Goal: Communication & Community: Answer question/provide support

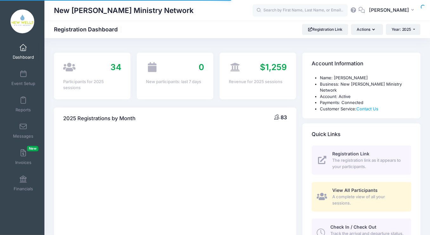
select select
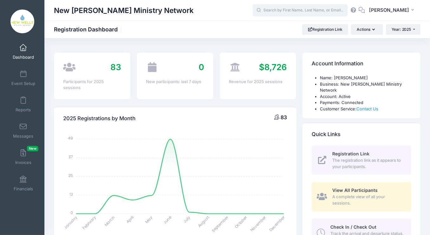
click at [313, 10] on input "text" at bounding box center [300, 10] width 95 height 13
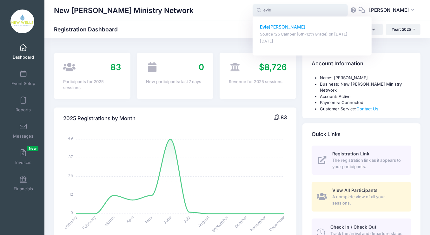
click at [291, 40] on p "[DATE]" at bounding box center [312, 41] width 105 height 6
type input "[PERSON_NAME] (Source '25 Camper (6th-12th Grade), [DATE])"
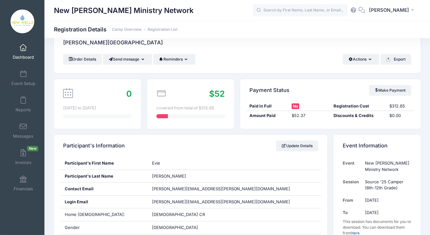
scroll to position [11, 0]
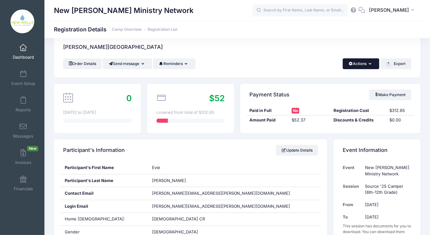
click at [375, 66] on button "Actions" at bounding box center [361, 63] width 37 height 11
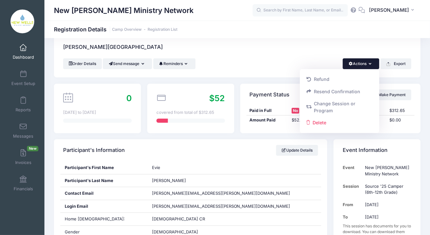
click at [313, 60] on div "Order Details Send message Send Email Send SMS Reminders Send Payment Reminder …" at bounding box center [237, 63] width 348 height 11
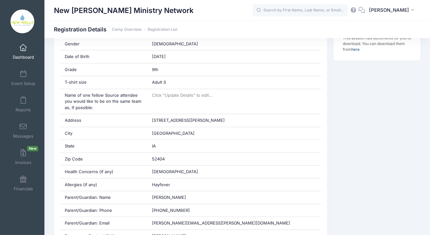
scroll to position [0, 0]
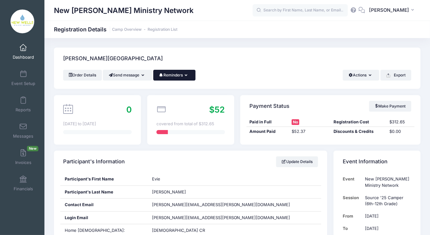
click at [173, 79] on button "Reminders" at bounding box center [174, 75] width 42 height 11
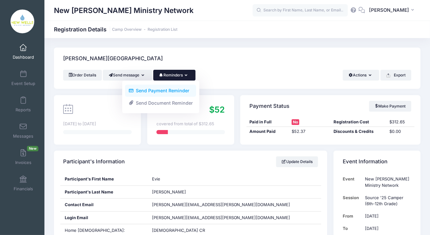
click at [176, 90] on link "Send Payment Reminder" at bounding box center [160, 91] width 71 height 12
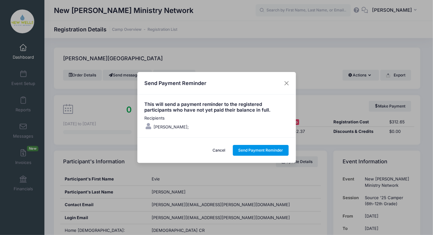
click at [263, 148] on button "Send Payment Reminder" at bounding box center [261, 150] width 56 height 11
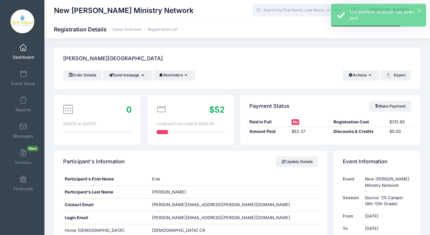
click at [300, 12] on input "text" at bounding box center [300, 10] width 95 height 13
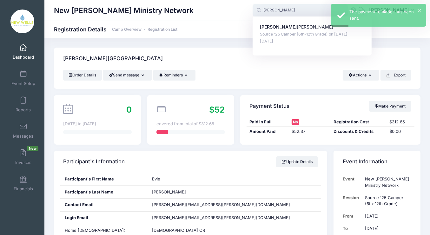
click at [292, 23] on div "Ezra Creighton Source '25 Camper (6th-12th Grade) on Jul-23, 2025 Mar-06, 2025" at bounding box center [312, 36] width 119 height 39
click at [290, 25] on p "Ezra Creighton" at bounding box center [312, 27] width 105 height 7
type input "Ezra Creighton (Source '25 Camper (6th-12th Grade), Jul-23, 2025)"
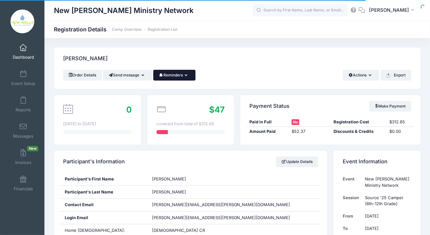
click at [182, 75] on button "Reminders" at bounding box center [174, 75] width 42 height 11
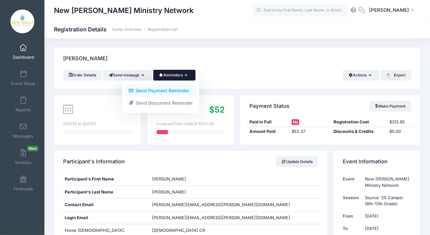
click at [177, 90] on link "Send Payment Reminder" at bounding box center [160, 91] width 71 height 12
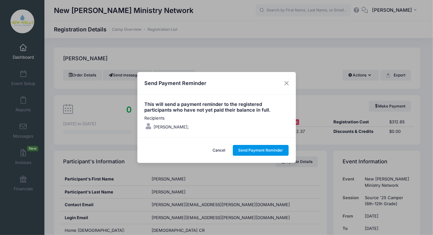
click at [265, 149] on button "Send Payment Reminder" at bounding box center [261, 150] width 56 height 11
